Goal: Task Accomplishment & Management: Understand process/instructions

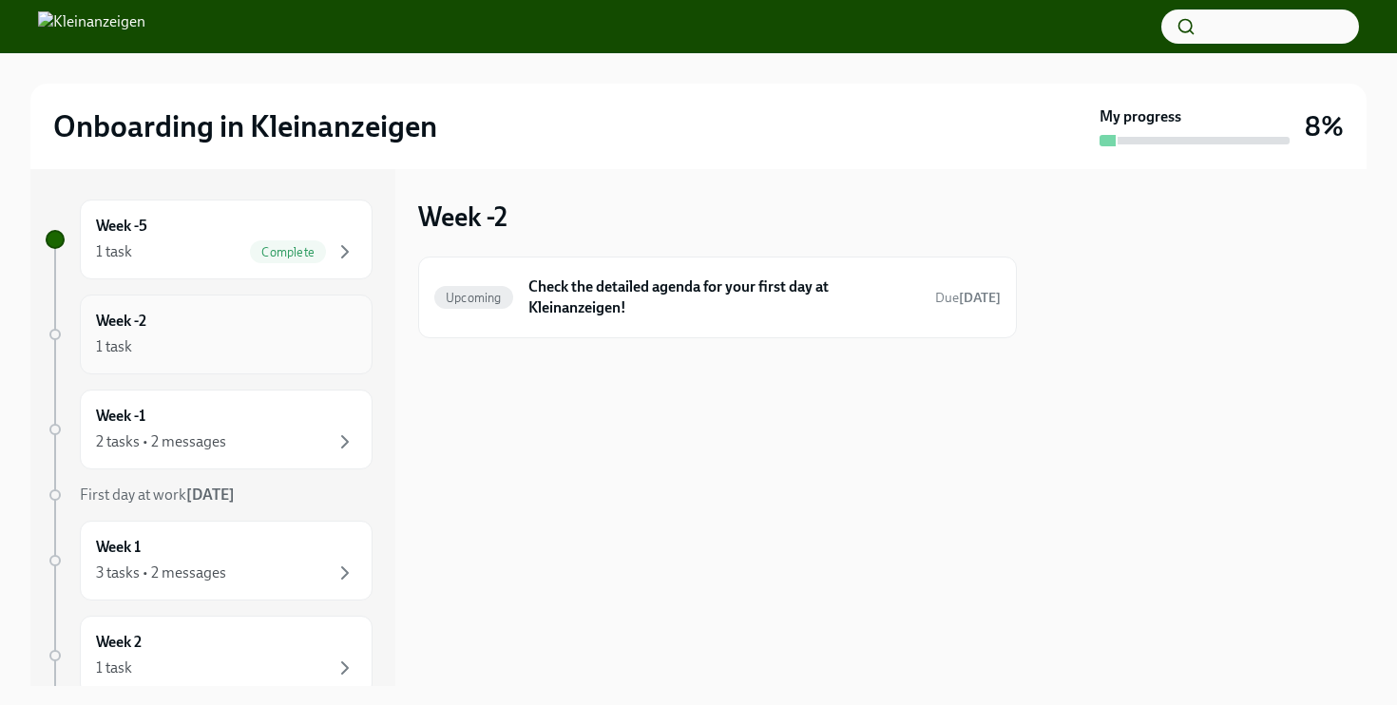
click at [271, 341] on div "1 task" at bounding box center [226, 346] width 260 height 23
click at [300, 338] on div "1 task" at bounding box center [226, 346] width 260 height 23
click at [348, 249] on icon "button" at bounding box center [345, 251] width 23 height 23
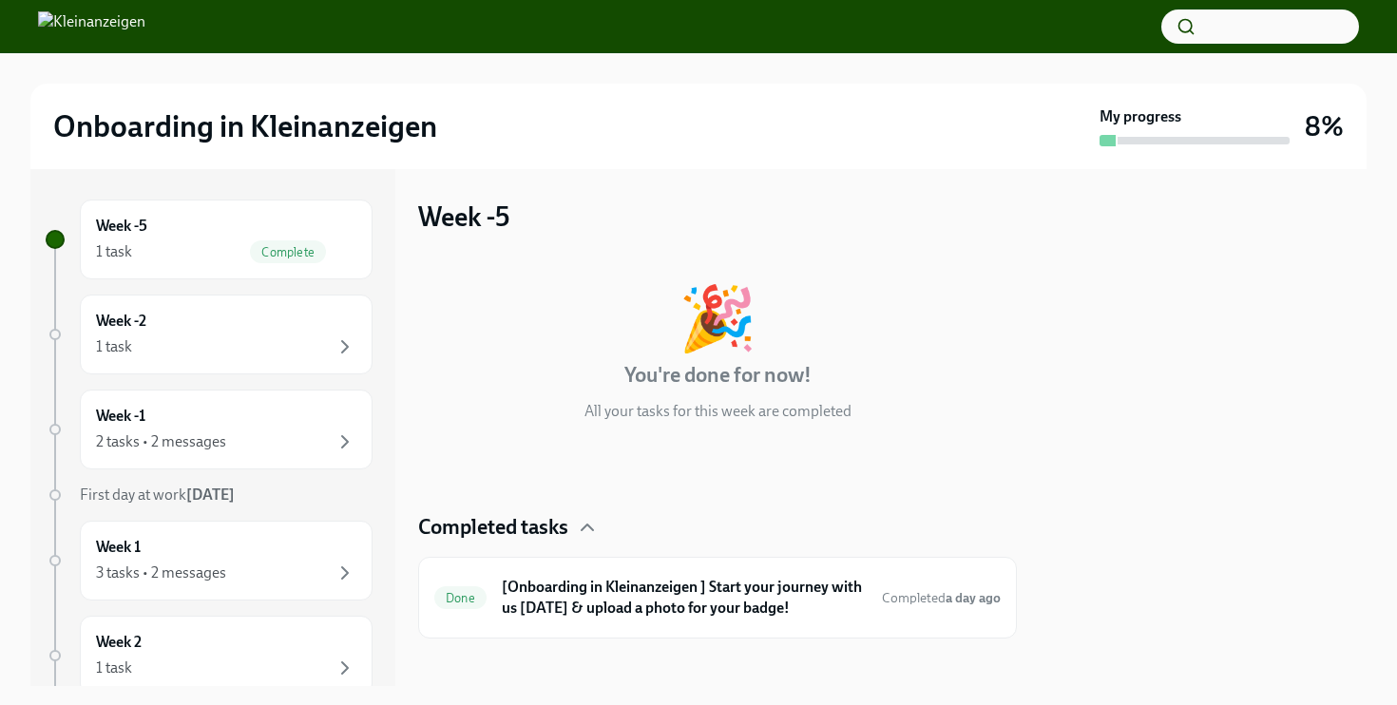
scroll to position [13, 0]
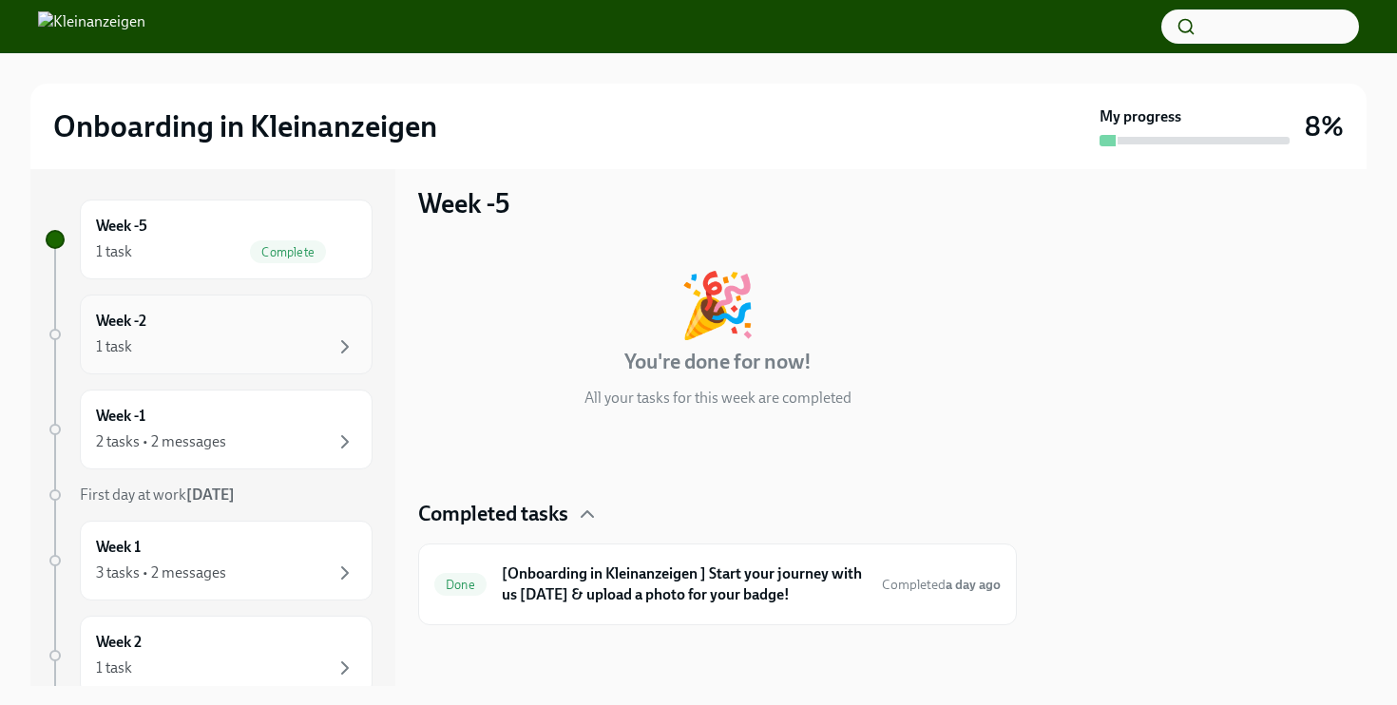
click at [239, 347] on div "1 task" at bounding box center [226, 346] width 260 height 23
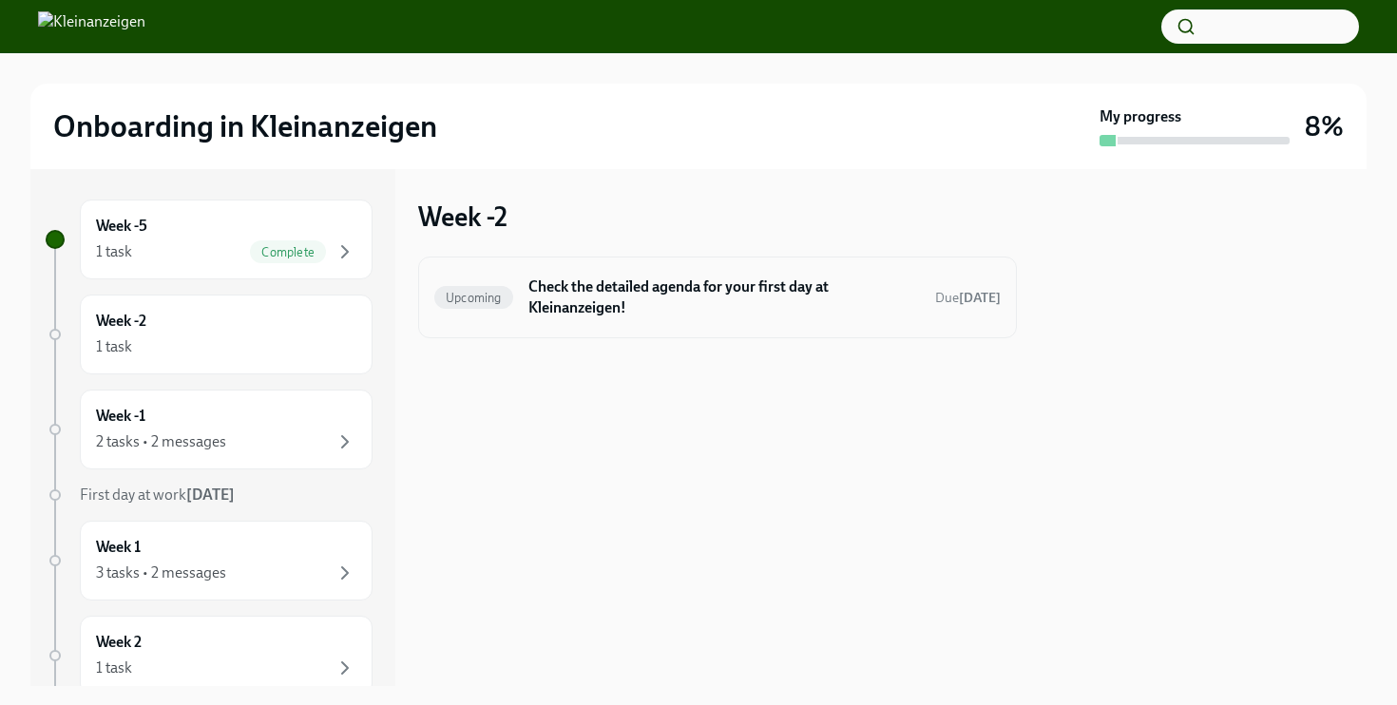
click at [468, 296] on span "Upcoming" at bounding box center [473, 298] width 79 height 14
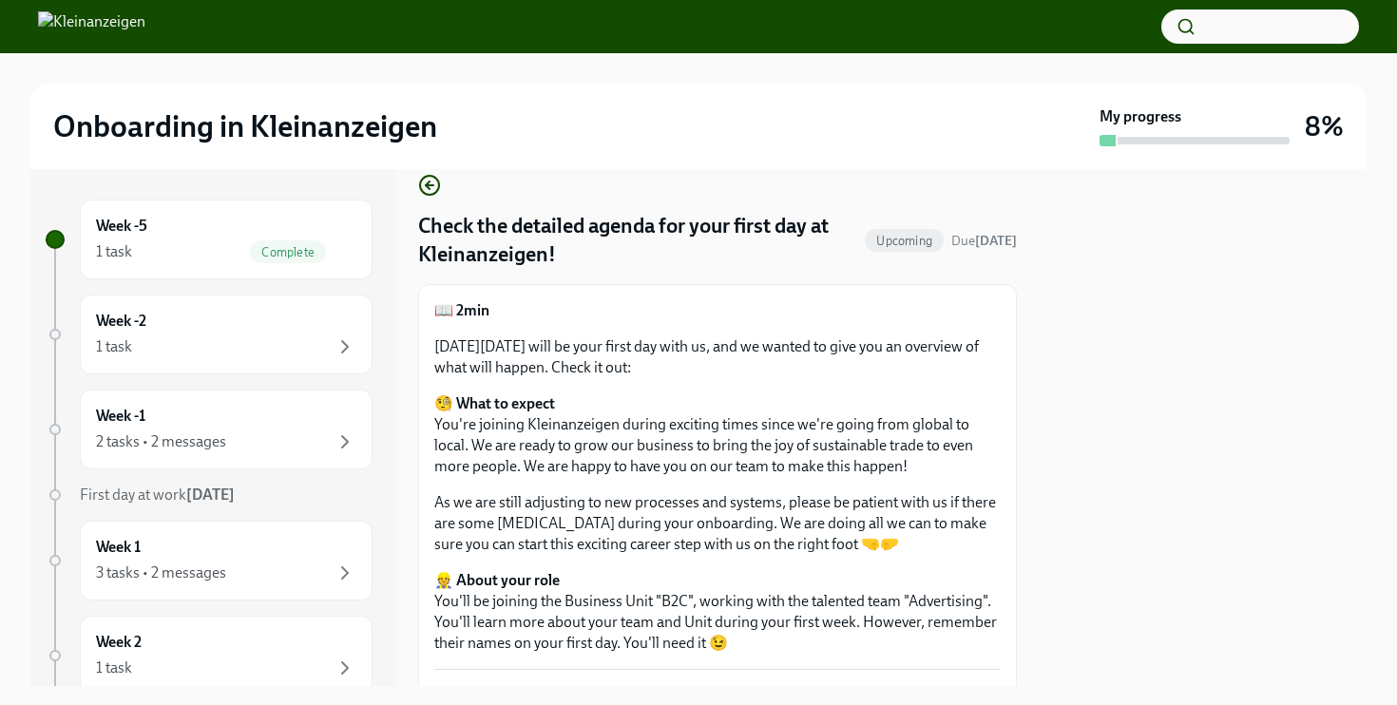
scroll to position [4, 0]
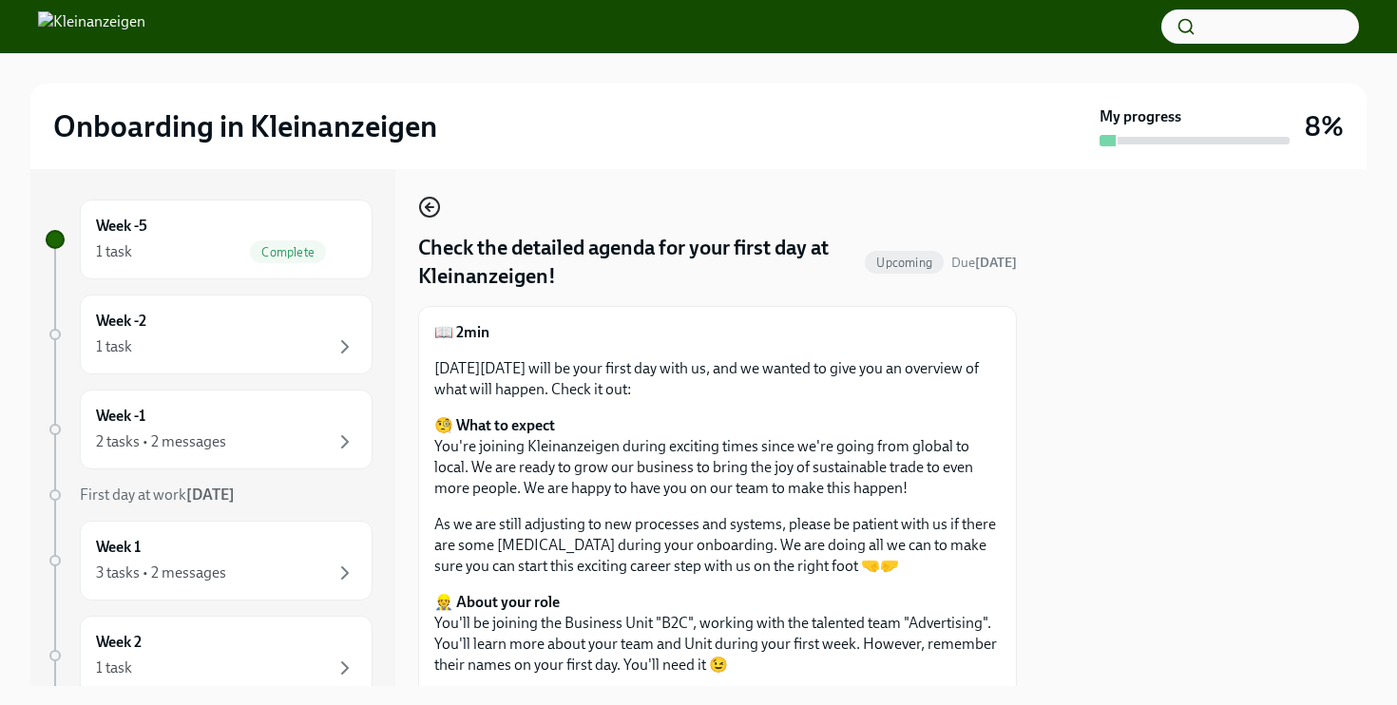
click at [431, 210] on icon "button" at bounding box center [429, 207] width 23 height 23
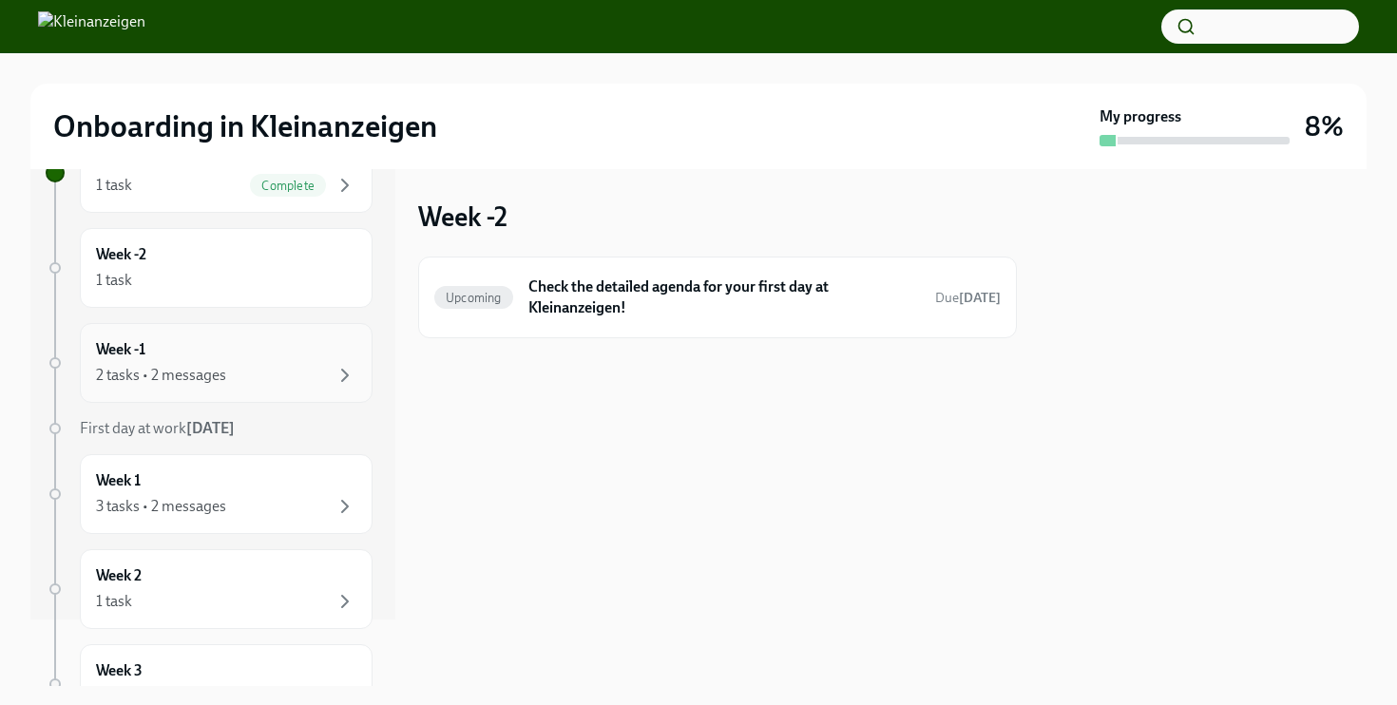
scroll to position [62, 0]
click at [218, 369] on div "2 tasks • 2 messages" at bounding box center [226, 380] width 260 height 23
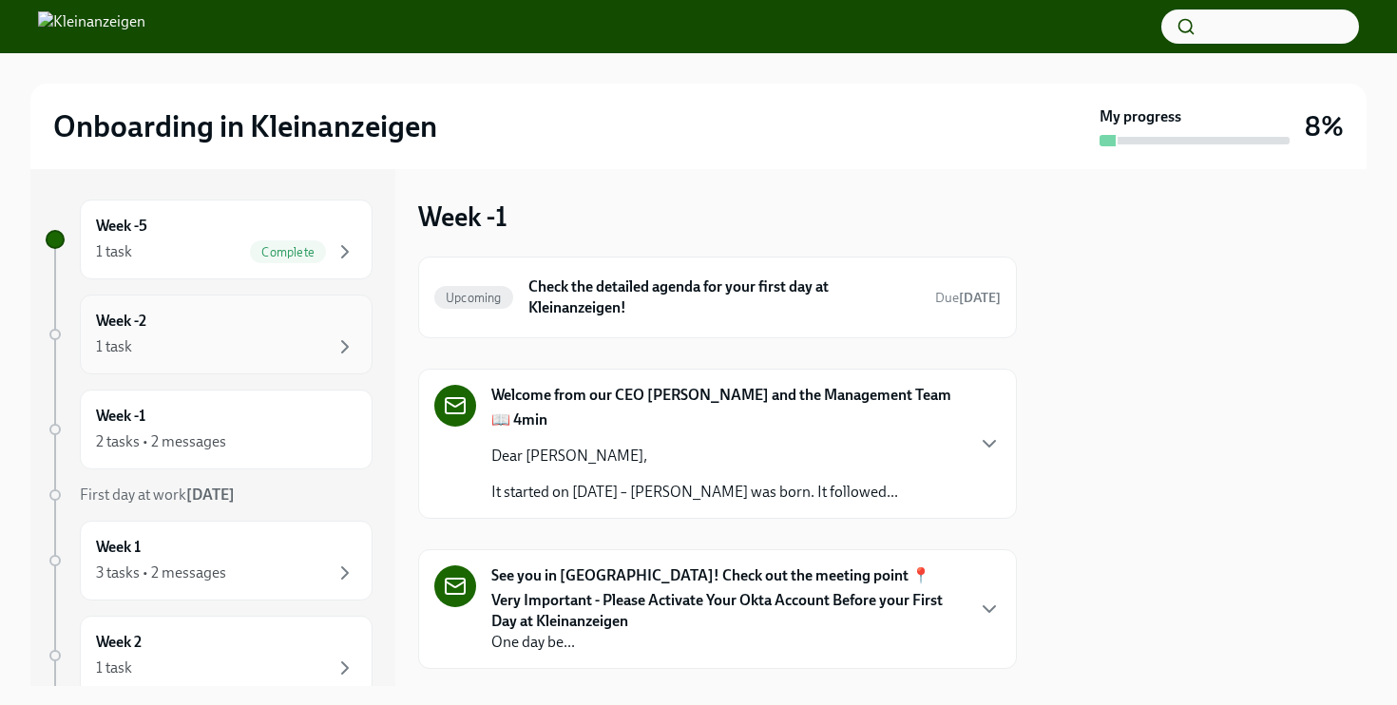
click at [225, 341] on div "1 task" at bounding box center [226, 346] width 260 height 23
